Goal: Information Seeking & Learning: Learn about a topic

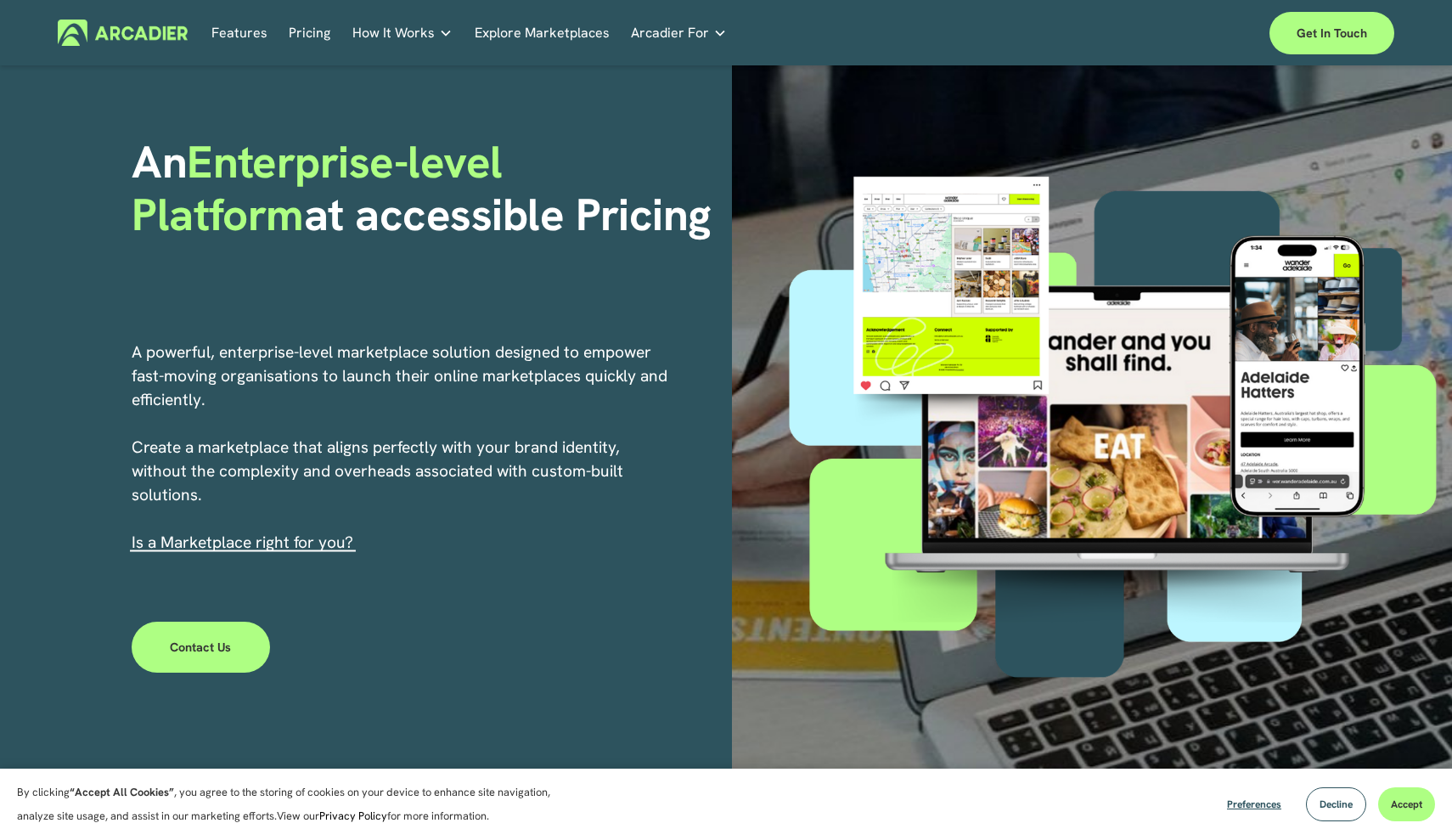
scroll to position [96, 0]
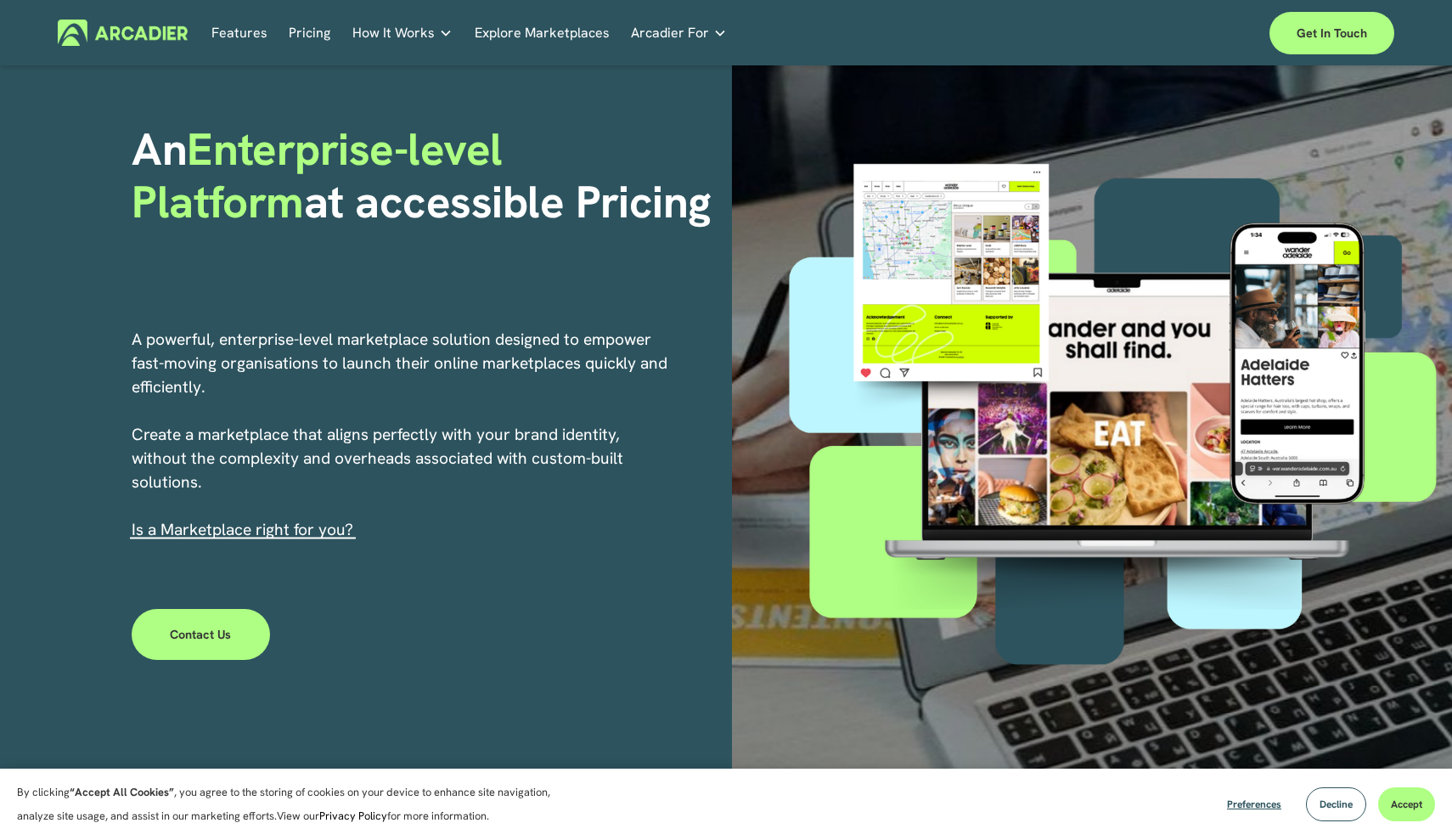
click at [315, 38] on link "Pricing" at bounding box center [309, 33] width 41 height 27
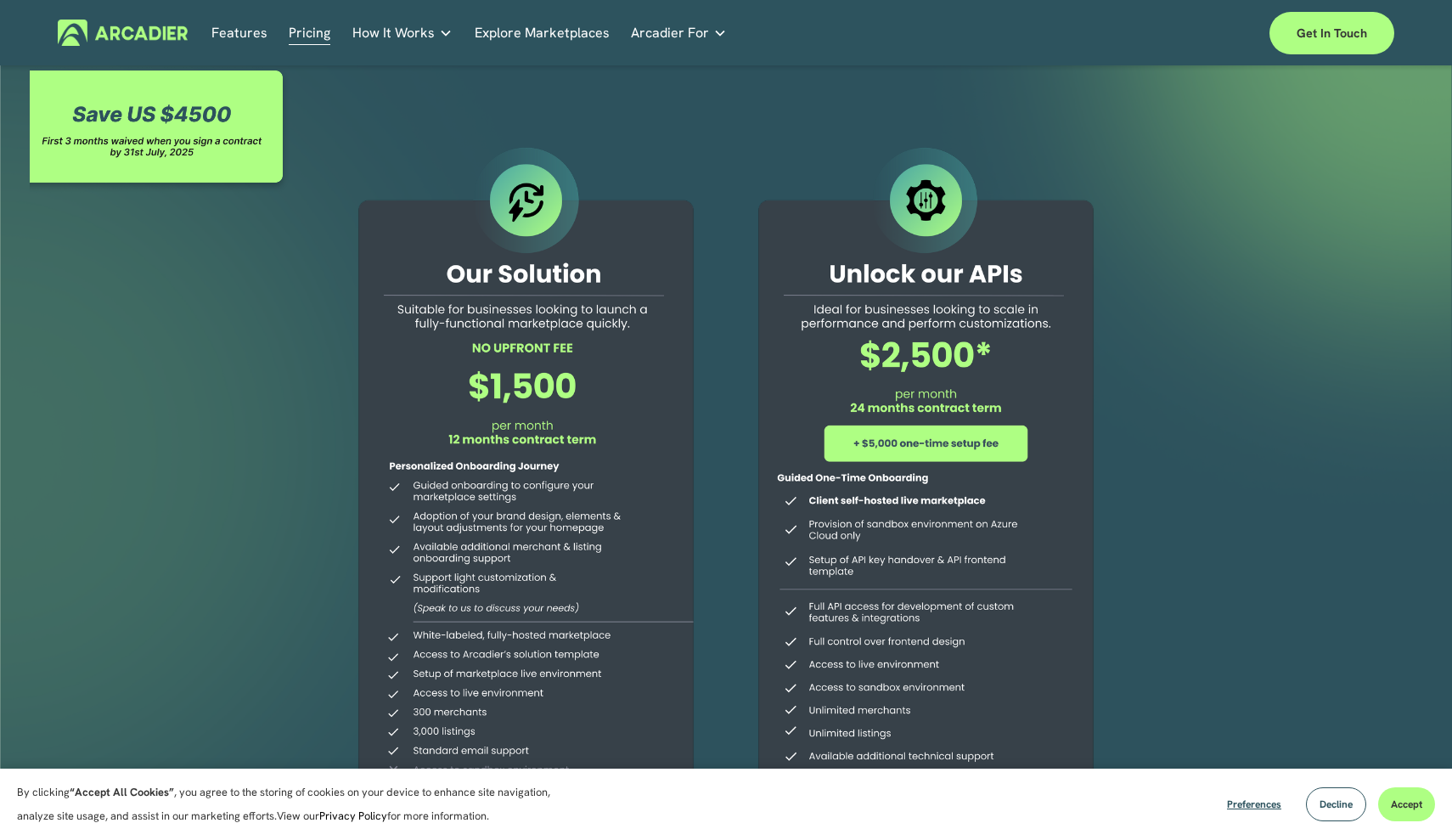
click at [583, 30] on link "Explore Marketplaces" at bounding box center [542, 33] width 135 height 27
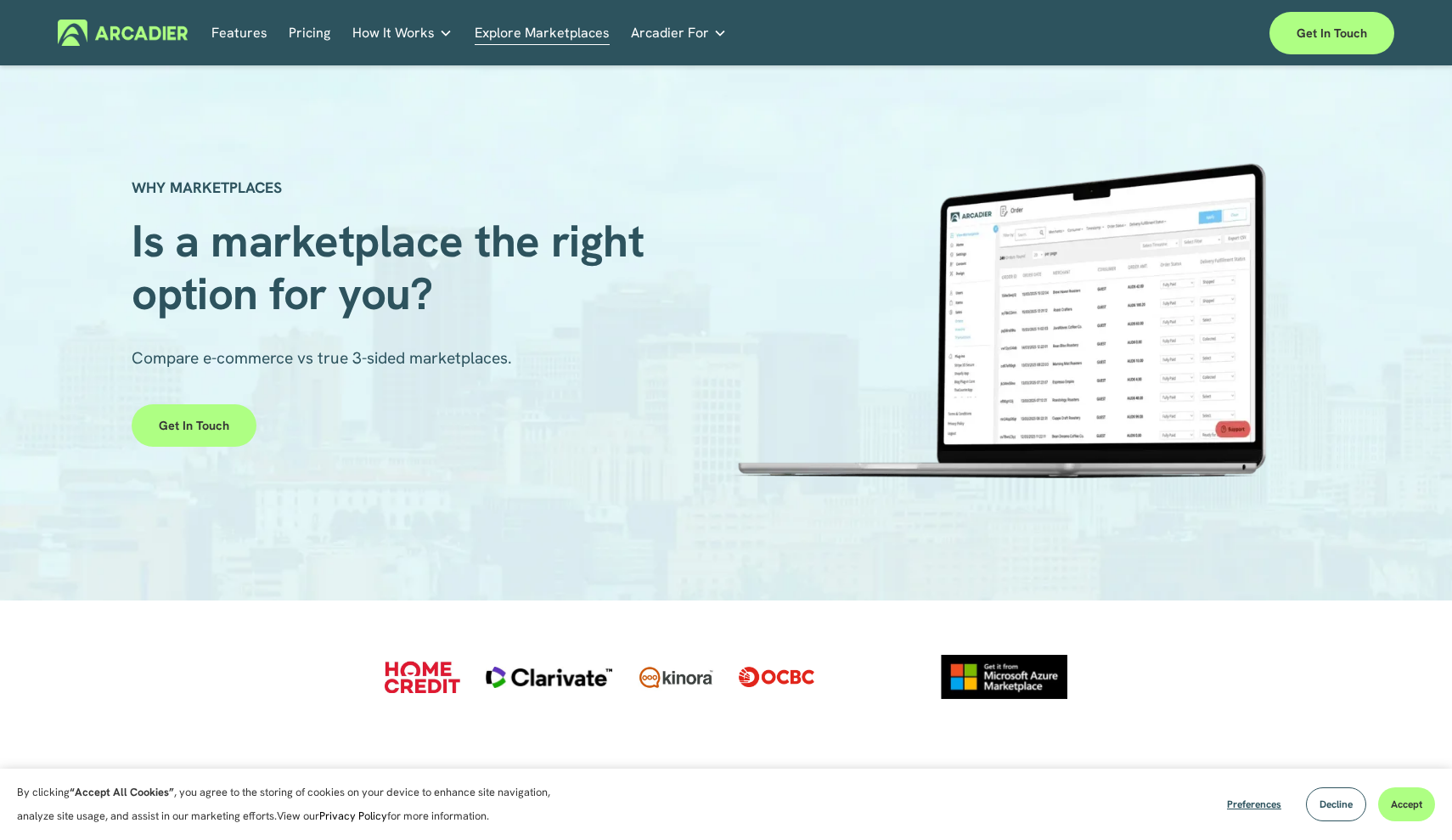
click at [314, 37] on link "Pricing" at bounding box center [309, 33] width 41 height 27
